Goal: Browse casually: Explore the website without a specific task or goal

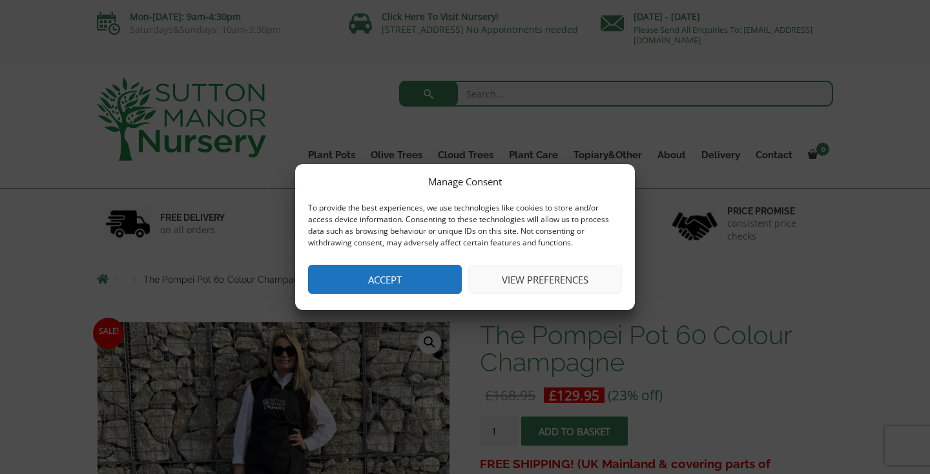
click at [414, 276] on button "Accept" at bounding box center [385, 279] width 154 height 29
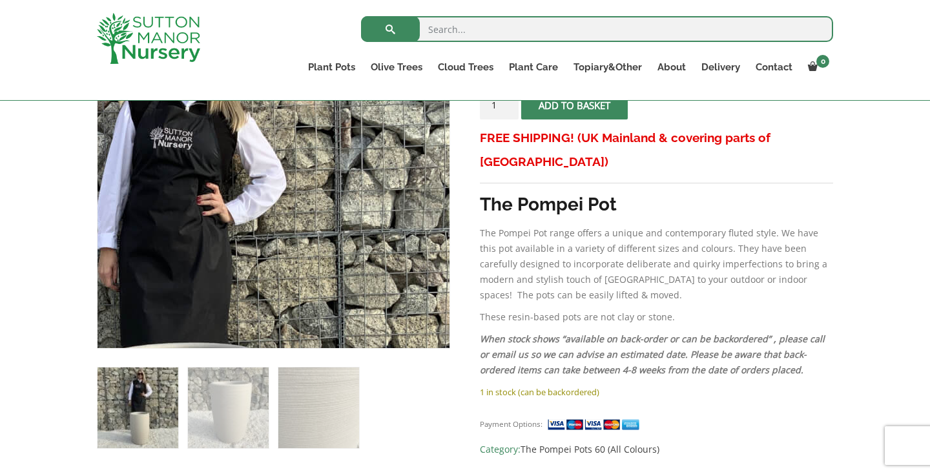
scroll to position [296, 0]
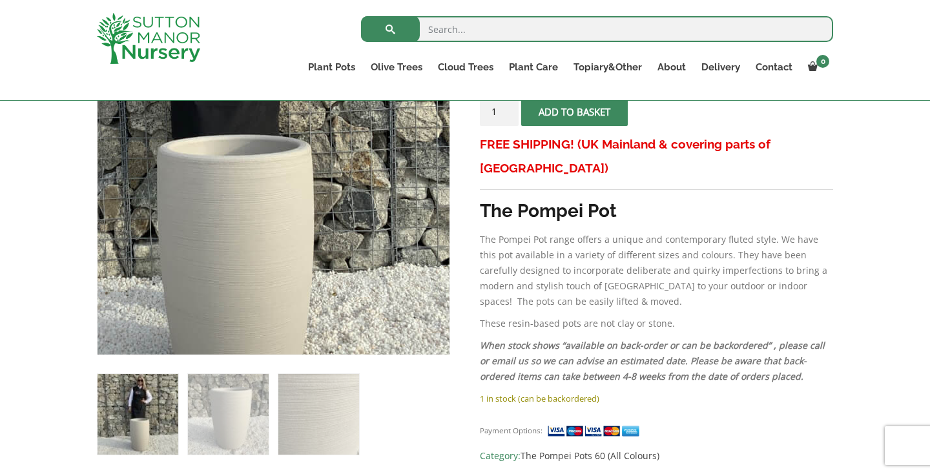
click at [336, 292] on img at bounding box center [221, 103] width 645 height 645
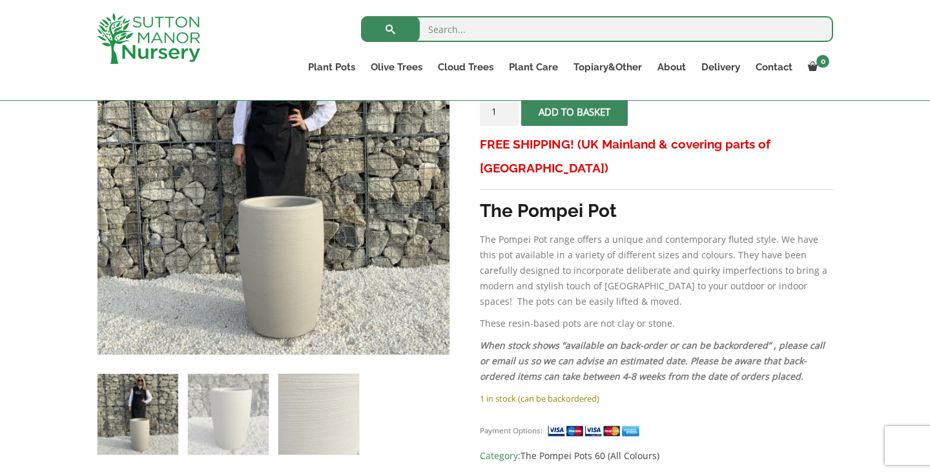
click at [165, 405] on img at bounding box center [137, 414] width 81 height 81
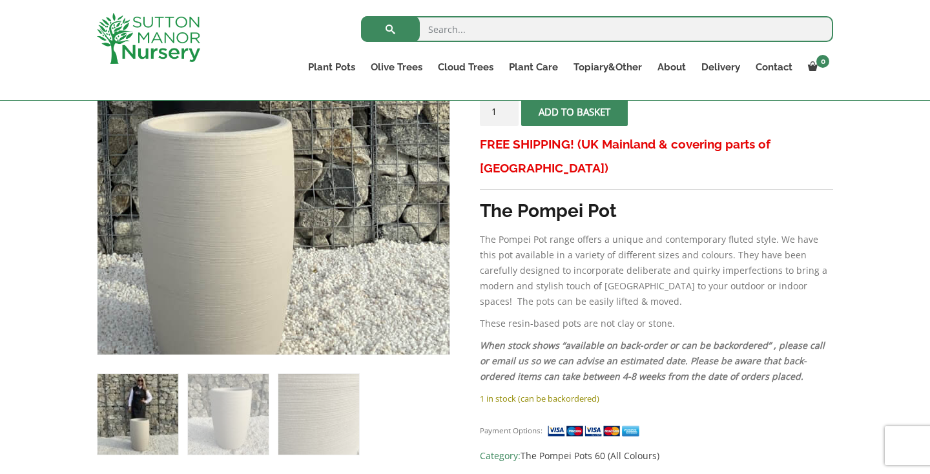
click at [359, 297] on img at bounding box center [201, 79] width 645 height 645
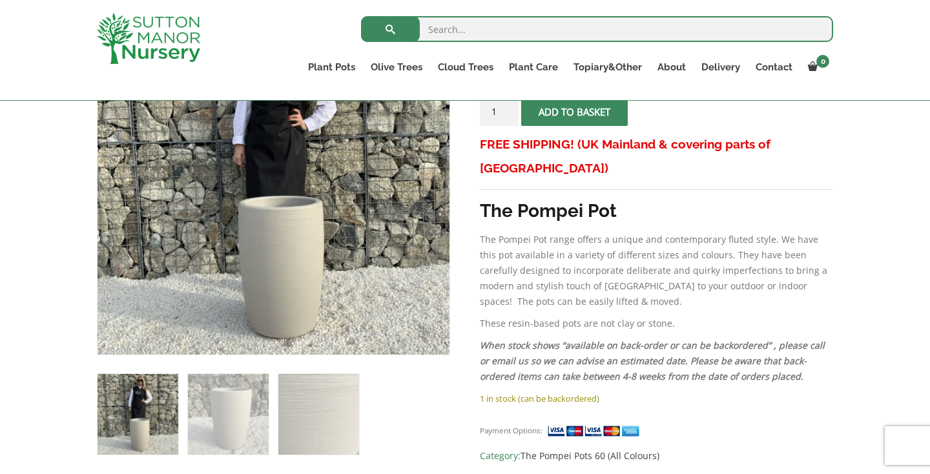
click at [140, 418] on img at bounding box center [137, 414] width 81 height 81
click at [143, 420] on img at bounding box center [137, 414] width 81 height 81
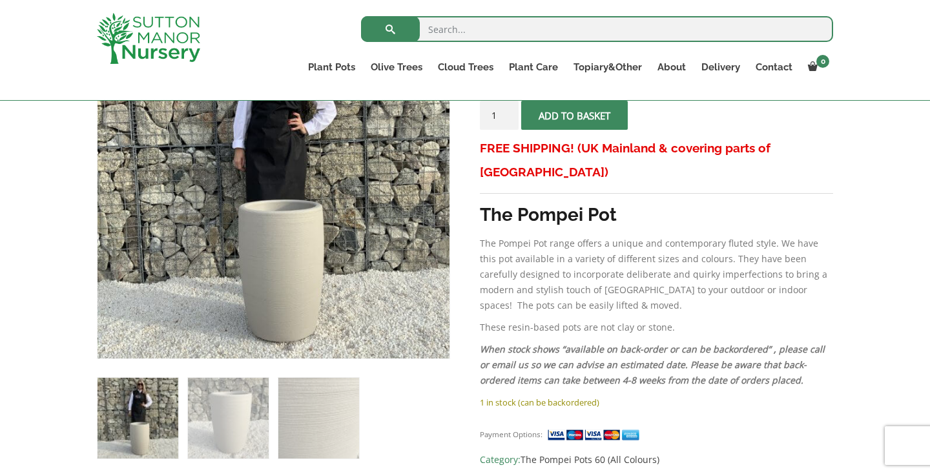
scroll to position [289, 0]
